Goal: Find specific page/section: Find specific page/section

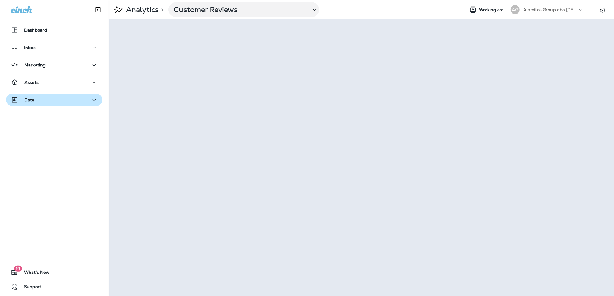
click at [43, 97] on div "Data" at bounding box center [54, 100] width 87 height 8
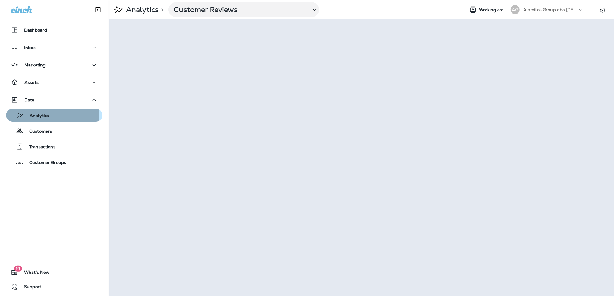
click at [41, 115] on p "Analytics" at bounding box center [35, 116] width 25 height 6
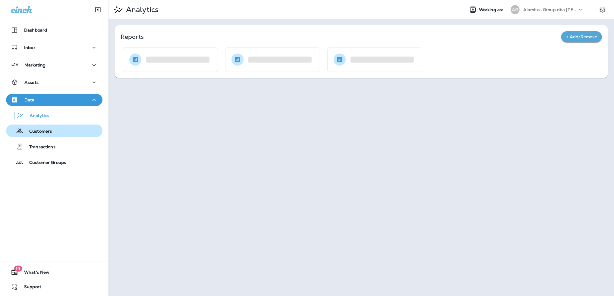
click at [39, 128] on div "Customers" at bounding box center [29, 131] width 43 height 9
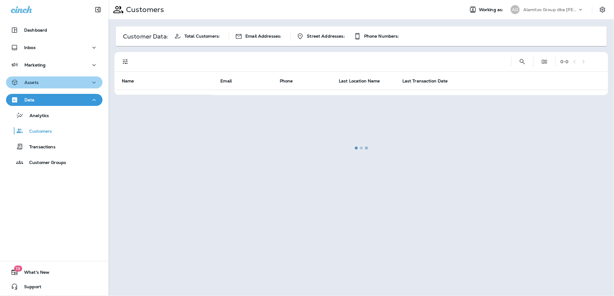
click at [90, 85] on icon "button" at bounding box center [93, 83] width 7 height 8
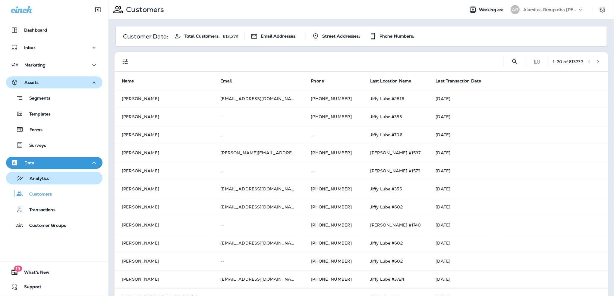
click at [36, 181] on p "Analytics" at bounding box center [35, 179] width 25 height 6
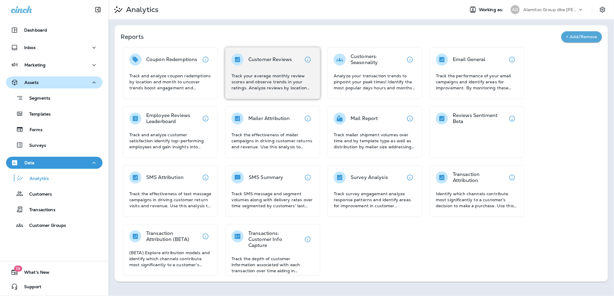
click at [280, 64] on div "Customer Reviews" at bounding box center [269, 60] width 43 height 12
